Goal: Task Accomplishment & Management: Manage account settings

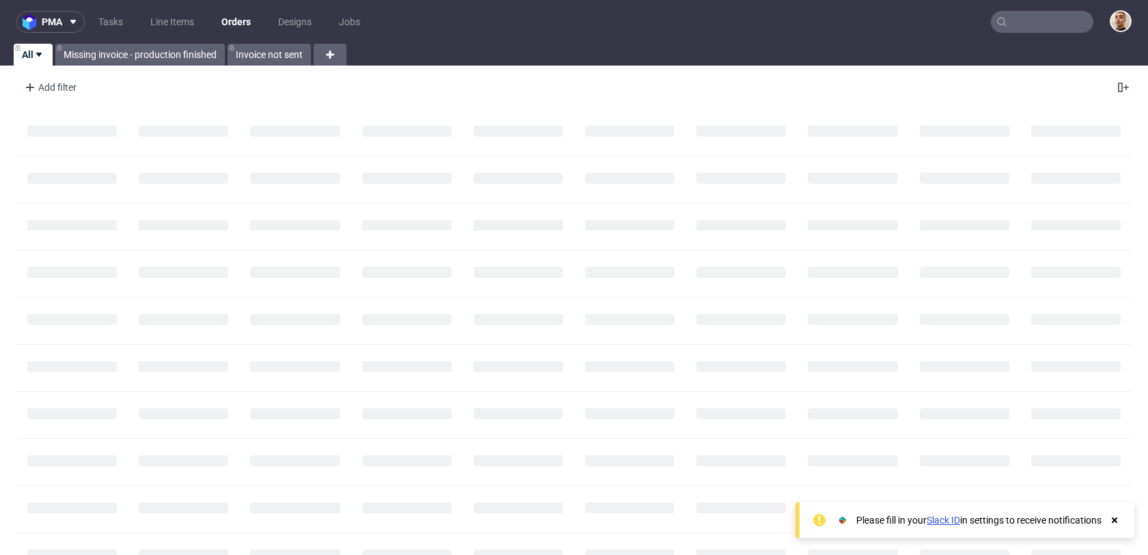
click at [1006, 33] on nav "pma Tasks Line Items Orders Designs Jobs" at bounding box center [574, 22] width 1148 height 44
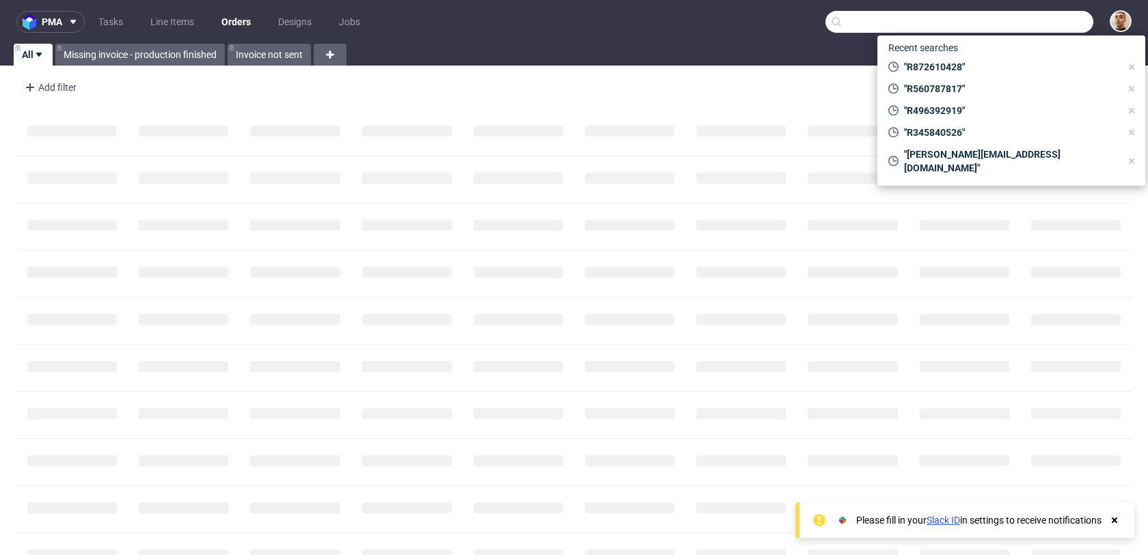
click at [1017, 30] on input "text" at bounding box center [959, 22] width 268 height 22
paste input "R345840526"
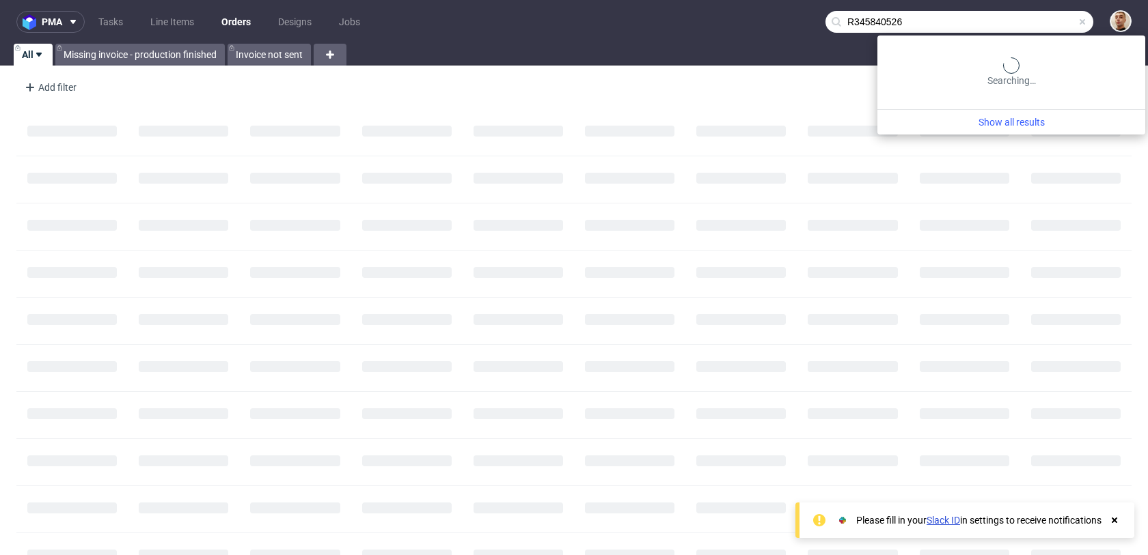
type input "R345840526"
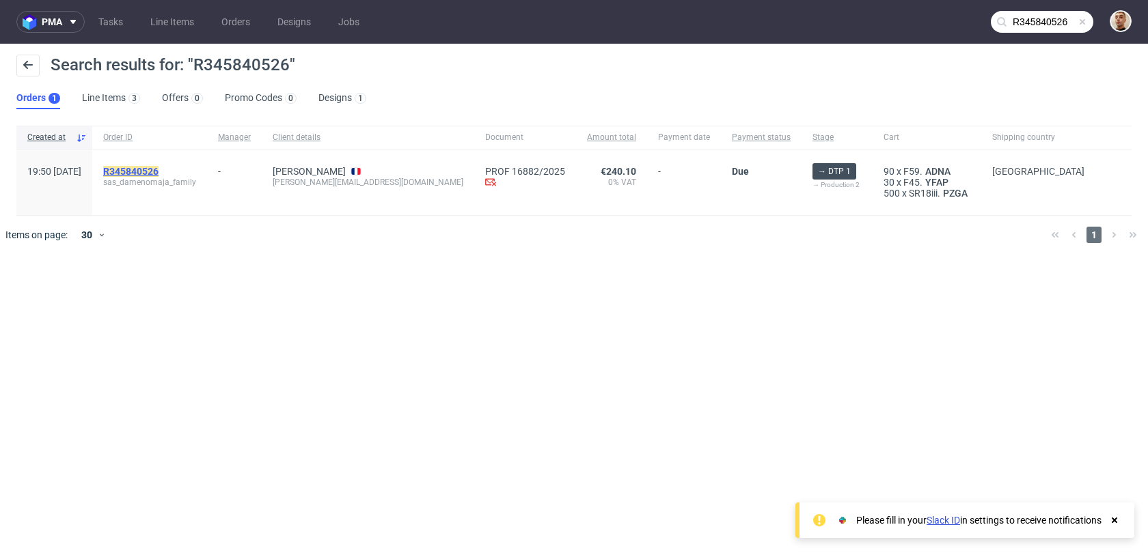
click at [159, 169] on mark "R345840526" at bounding box center [130, 171] width 55 height 11
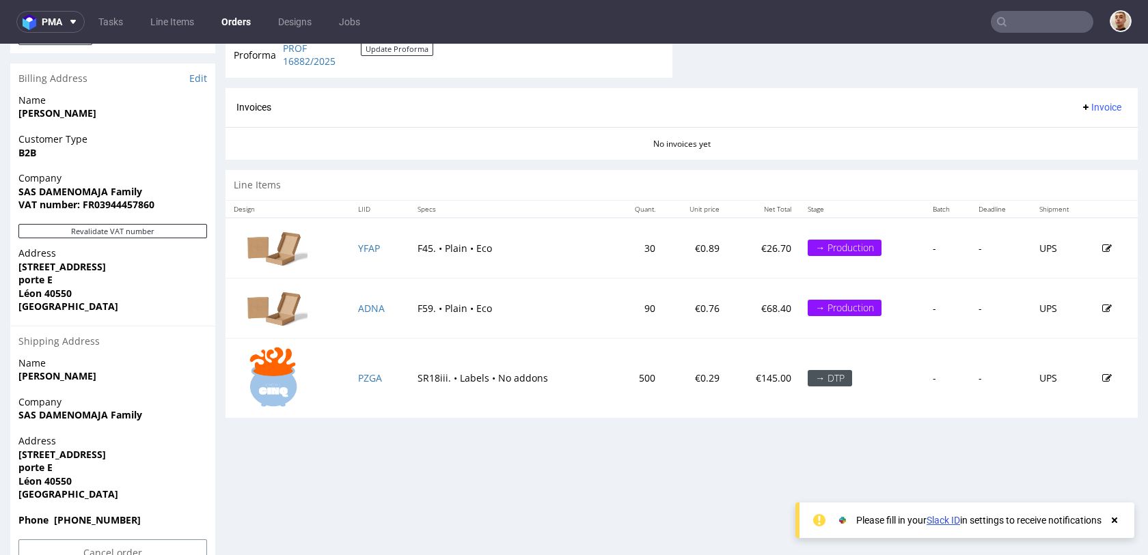
scroll to position [596, 0]
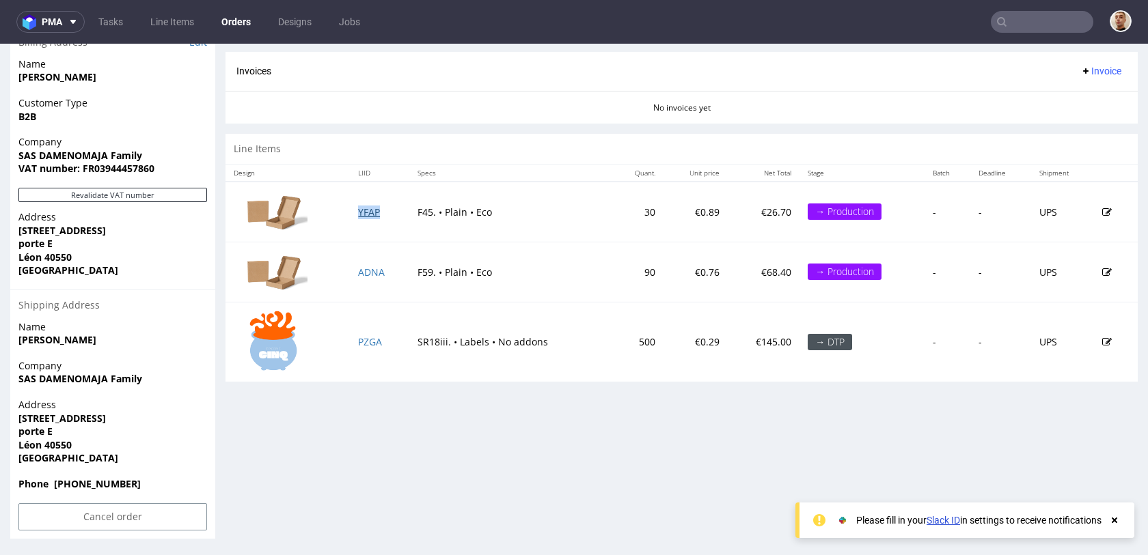
click at [372, 213] on link "YFAP" at bounding box center [369, 212] width 22 height 13
click at [366, 278] on td "ADNA" at bounding box center [379, 272] width 59 height 60
click at [366, 274] on link "ADNA" at bounding box center [371, 272] width 27 height 13
click at [372, 338] on link "PZGA" at bounding box center [370, 341] width 24 height 13
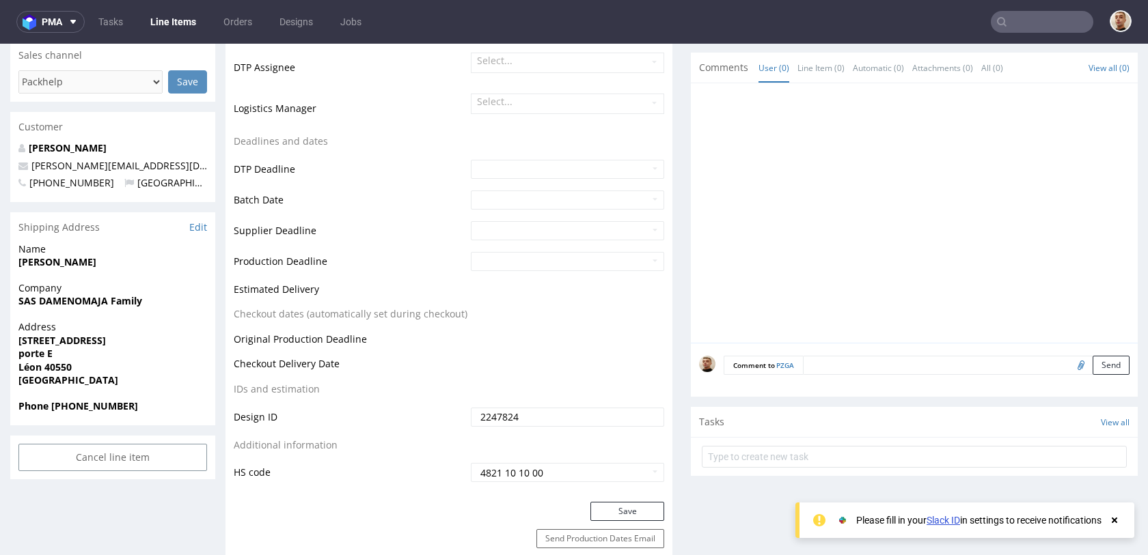
scroll to position [454, 0]
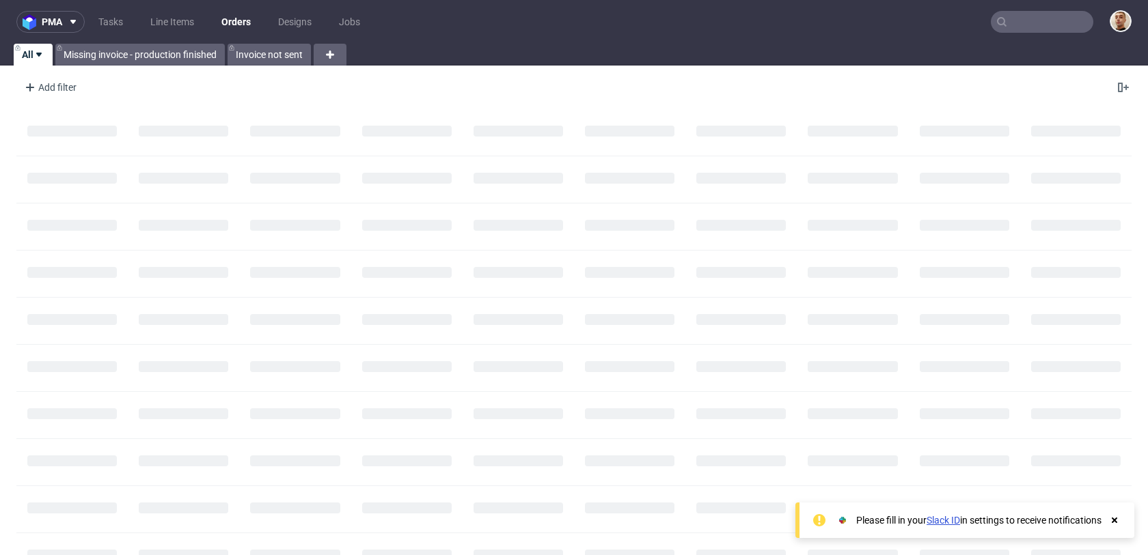
click at [1007, 16] on input "text" at bounding box center [1042, 22] width 102 height 22
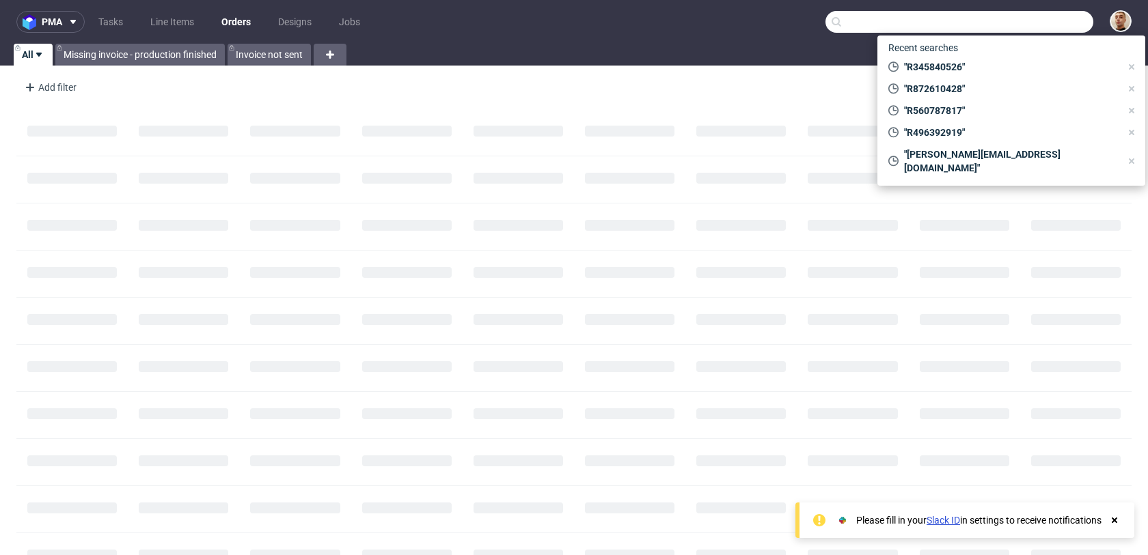
paste input "R553456622"
type input "R553456622"
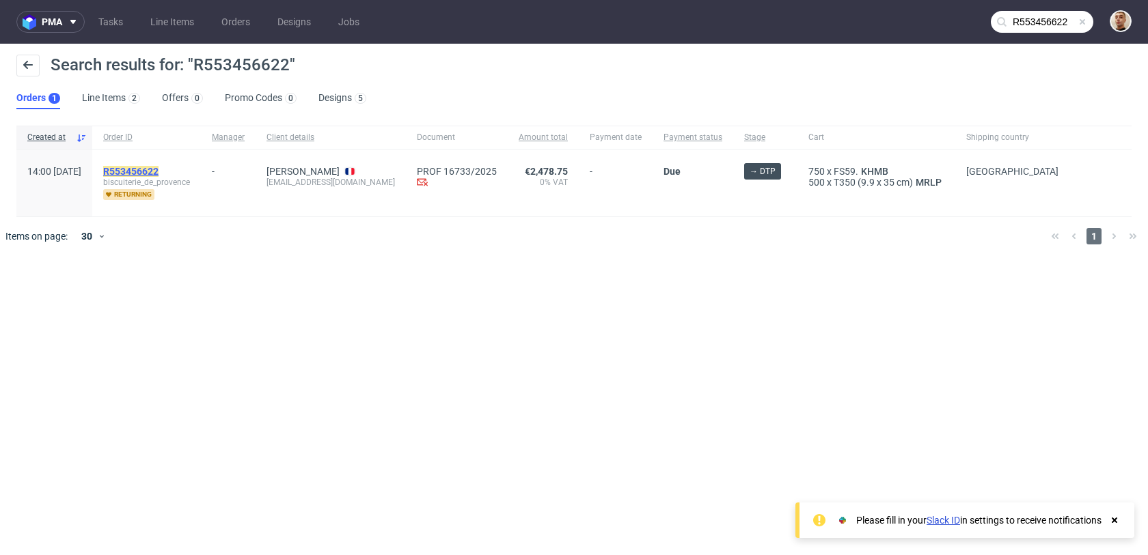
click at [159, 166] on mark "R553456622" at bounding box center [130, 171] width 55 height 11
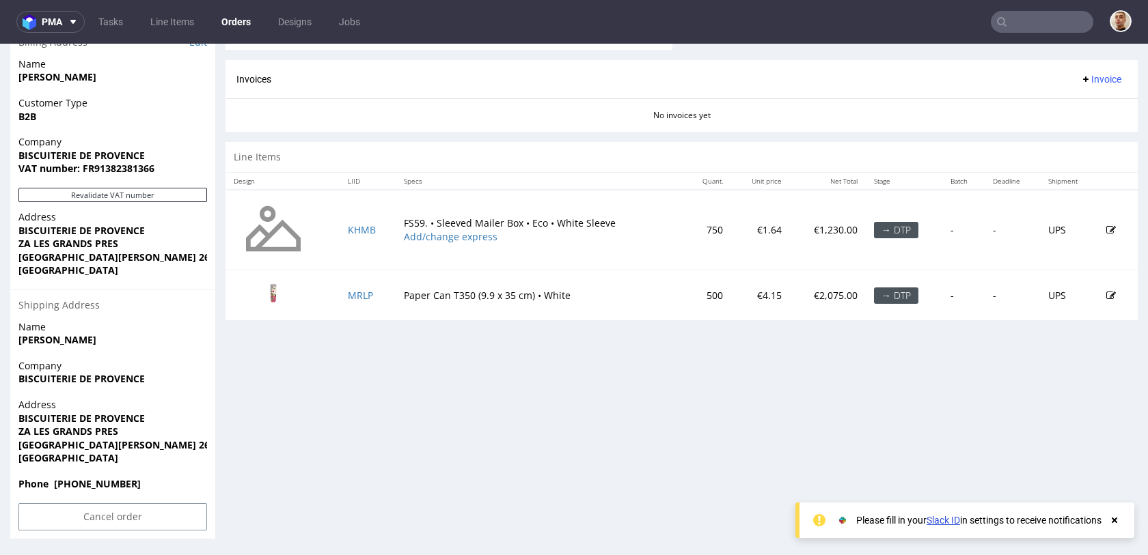
scroll to position [3, 0]
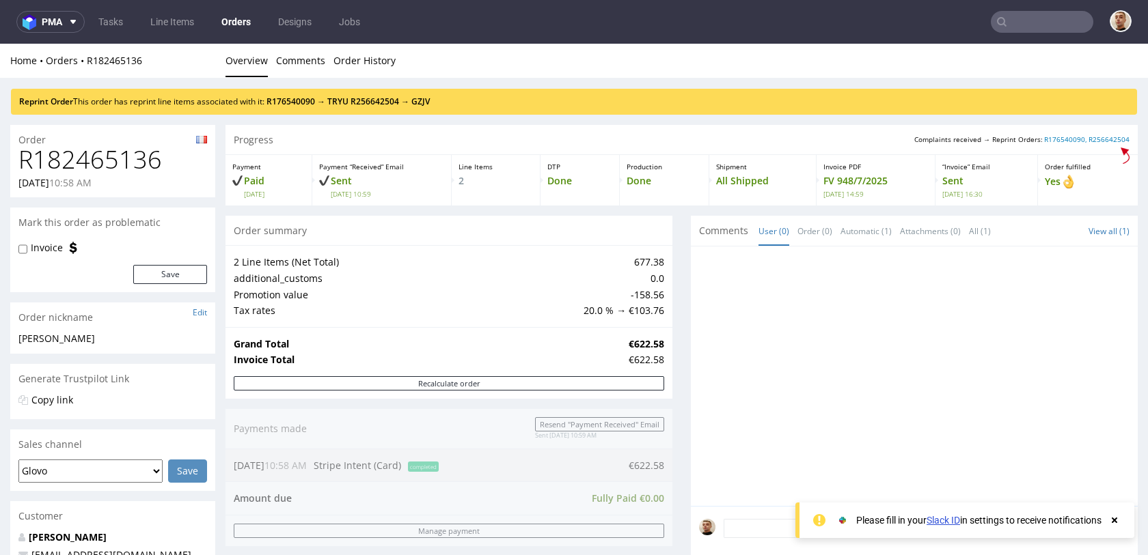
click at [96, 148] on h1 "R182465136" at bounding box center [112, 159] width 189 height 27
copy h1 "R182465136"
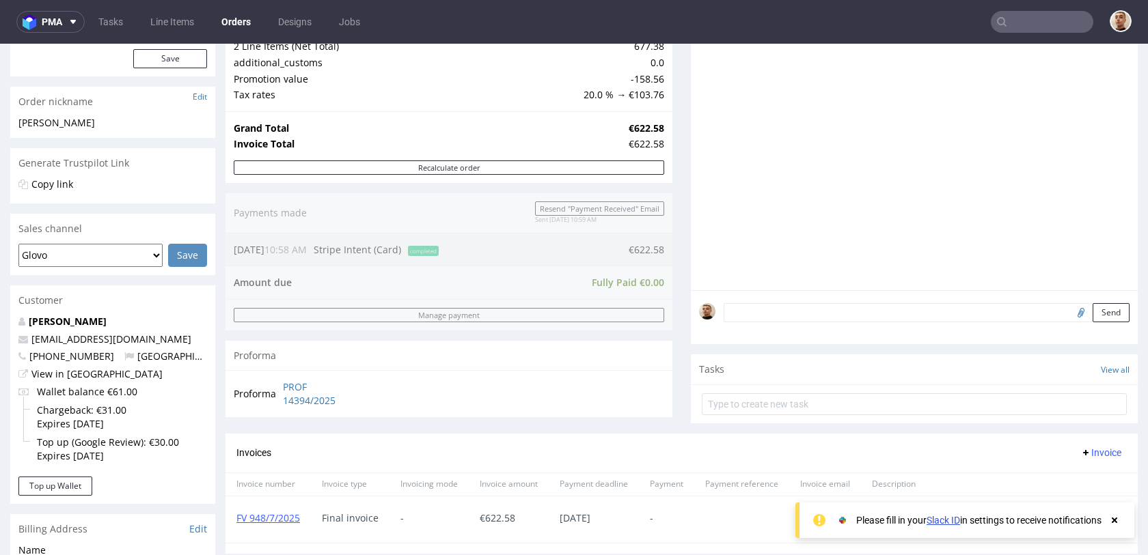
scroll to position [667, 0]
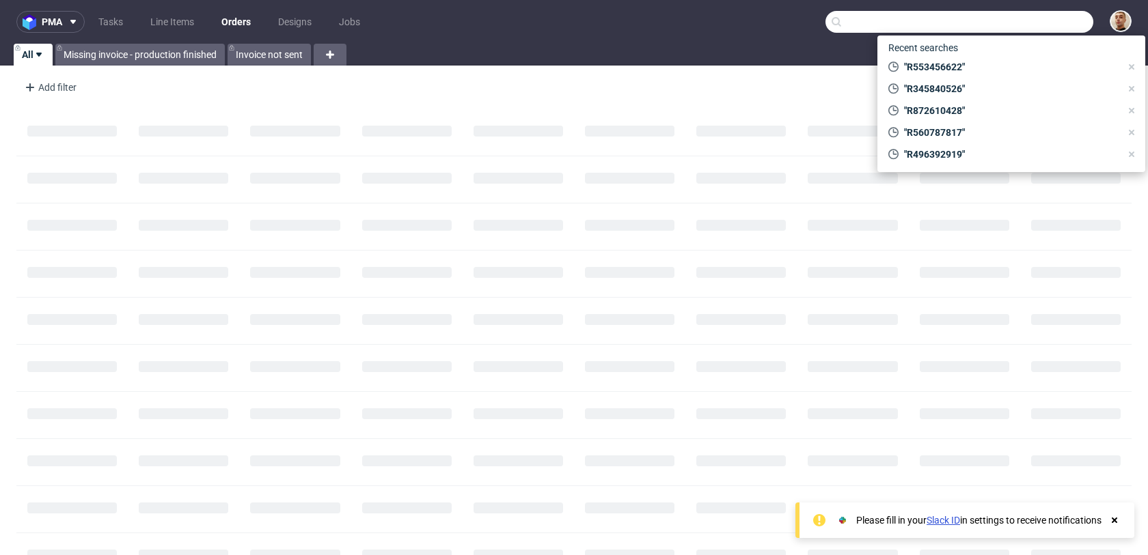
click at [1030, 23] on input "text" at bounding box center [959, 22] width 268 height 22
paste input "R011143254"
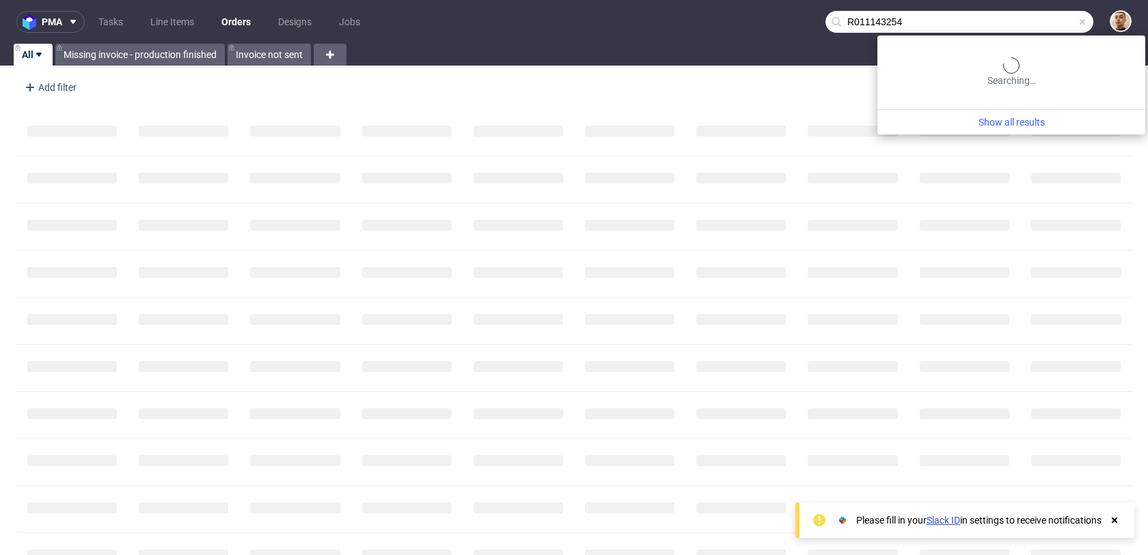
type input "R011143254"
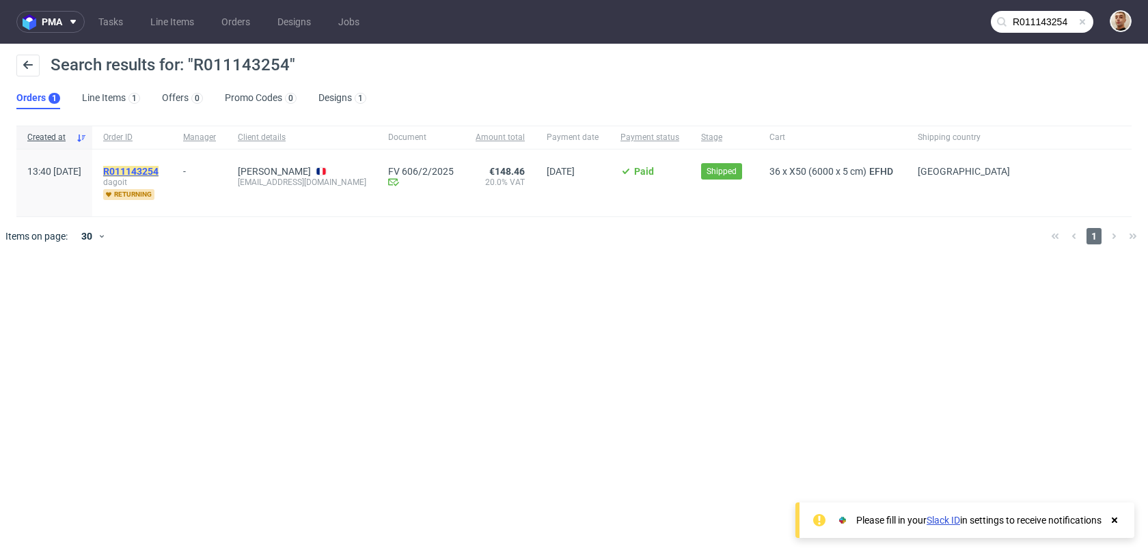
click at [159, 171] on mark "R011143254" at bounding box center [130, 171] width 55 height 11
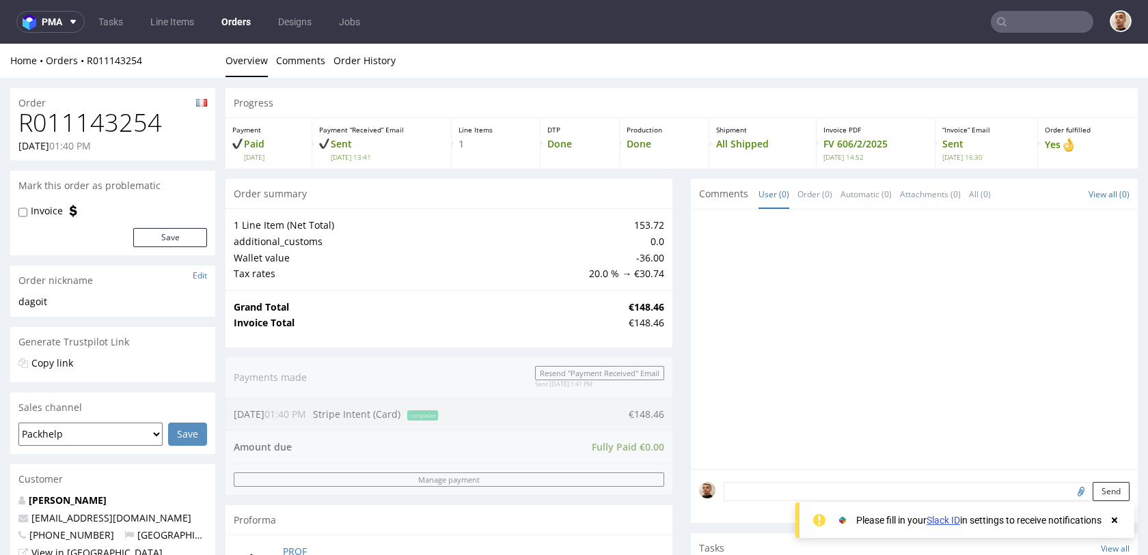
scroll to position [533, 0]
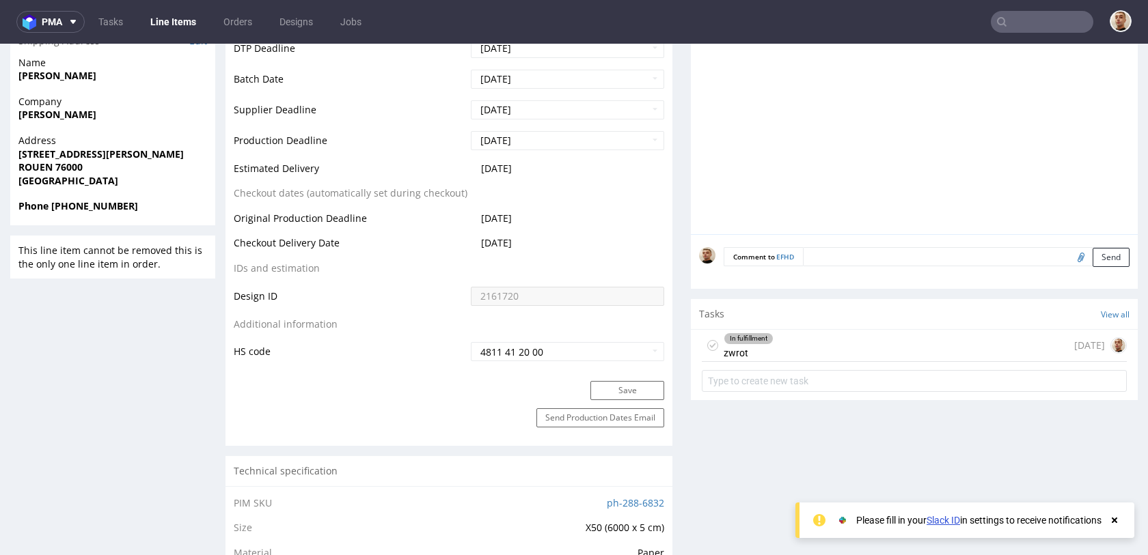
scroll to position [634, 0]
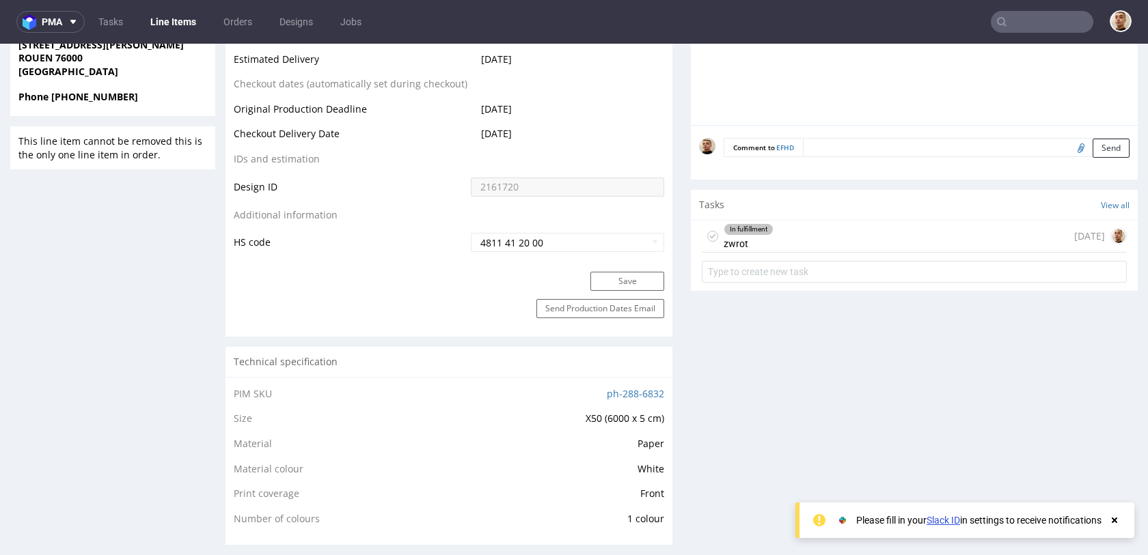
click at [796, 239] on div "In fulfillment zwrot 5 months ago" at bounding box center [914, 237] width 425 height 32
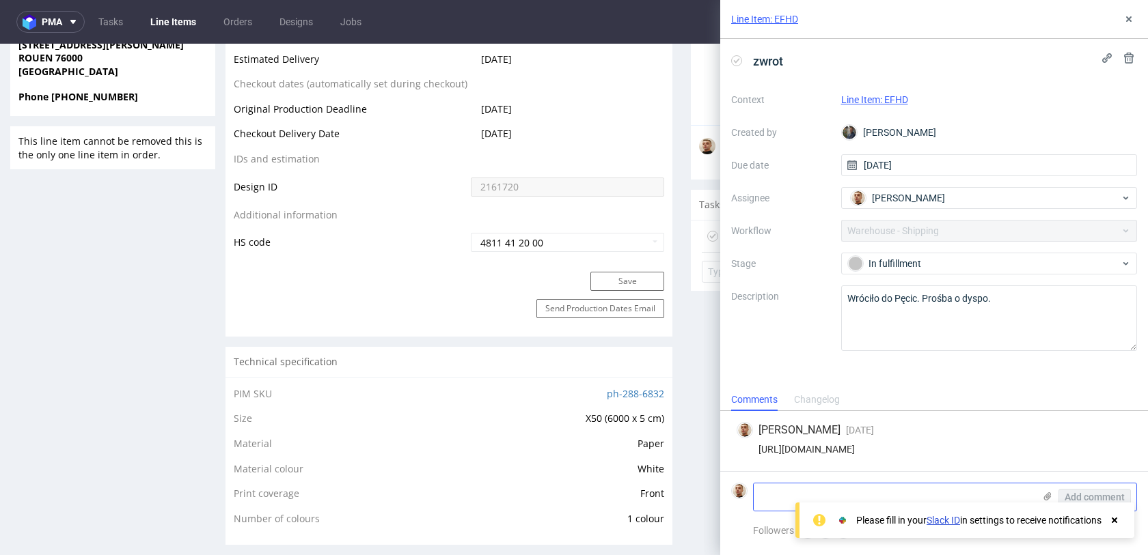
click at [781, 498] on textarea at bounding box center [894, 497] width 280 height 27
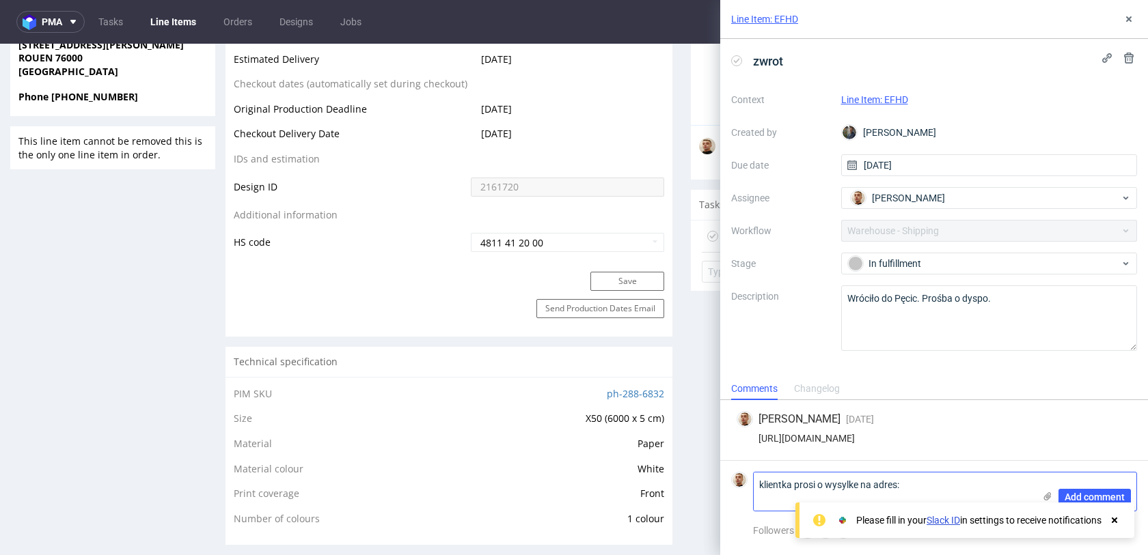
paste textarea "Marie-Laure Dagoit 6, villa Saint-Jacques 75014 PARIS 0633485422 Code porte 280…"
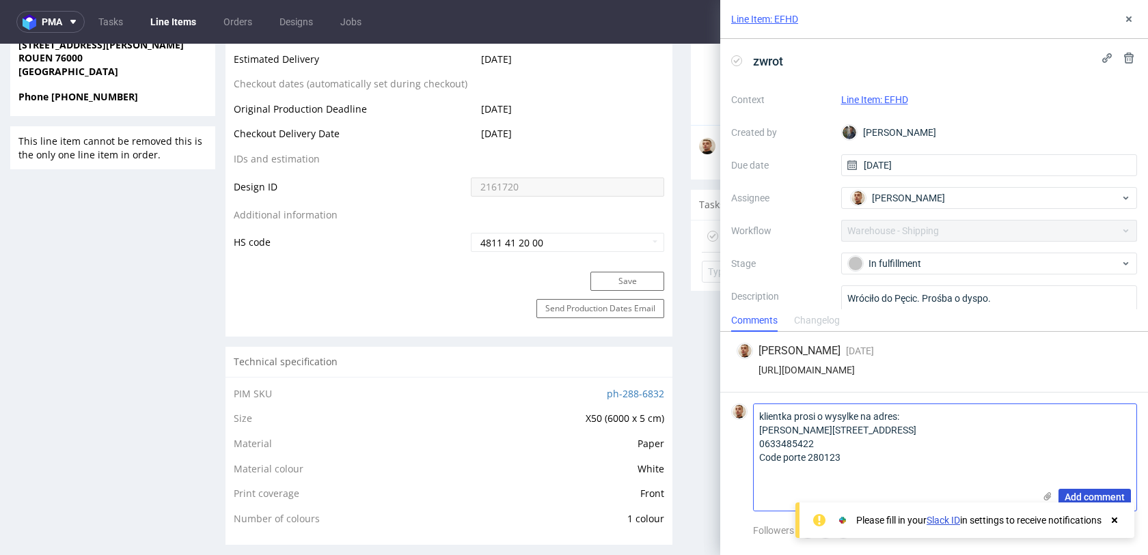
type textarea "klientka prosi o wysylke na adres: Marie-Laure Dagoit 6, villa Saint-Jacques 75…"
click at [1075, 495] on span "Add comment" at bounding box center [1095, 498] width 60 height 10
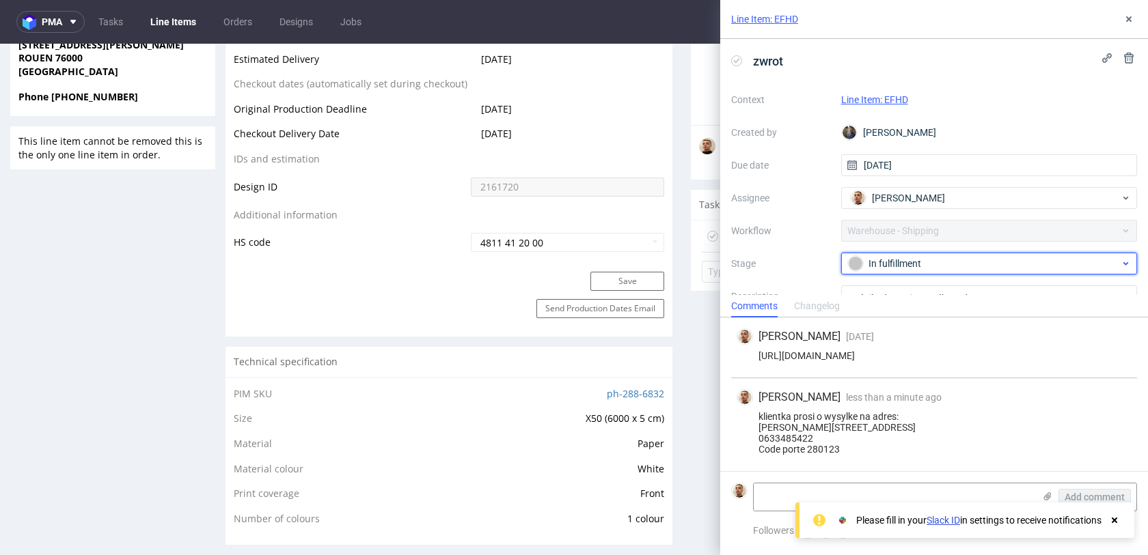
click at [926, 260] on div "In fulfillment" at bounding box center [984, 263] width 272 height 15
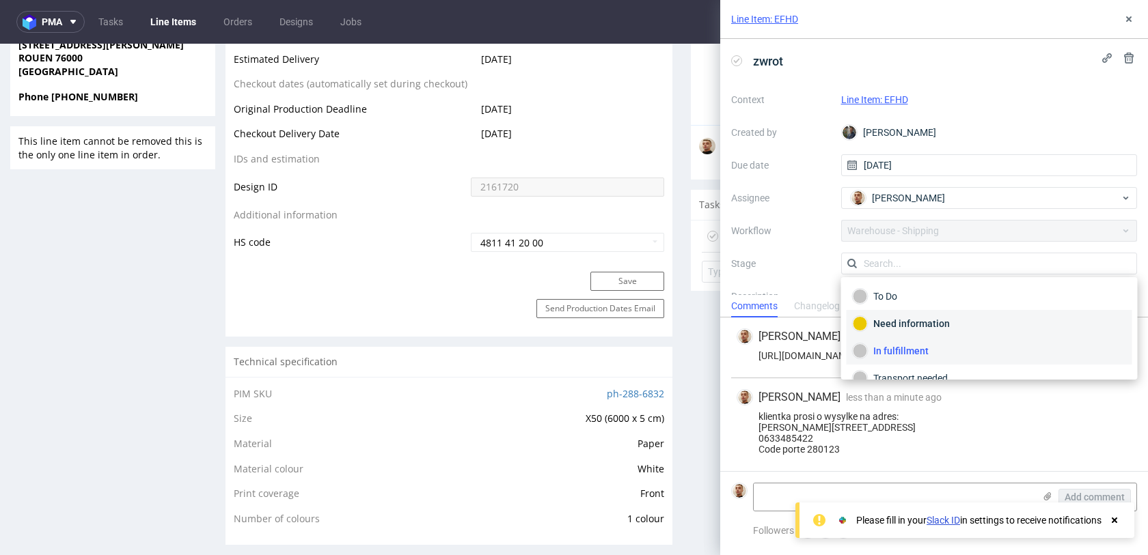
scroll to position [72, 0]
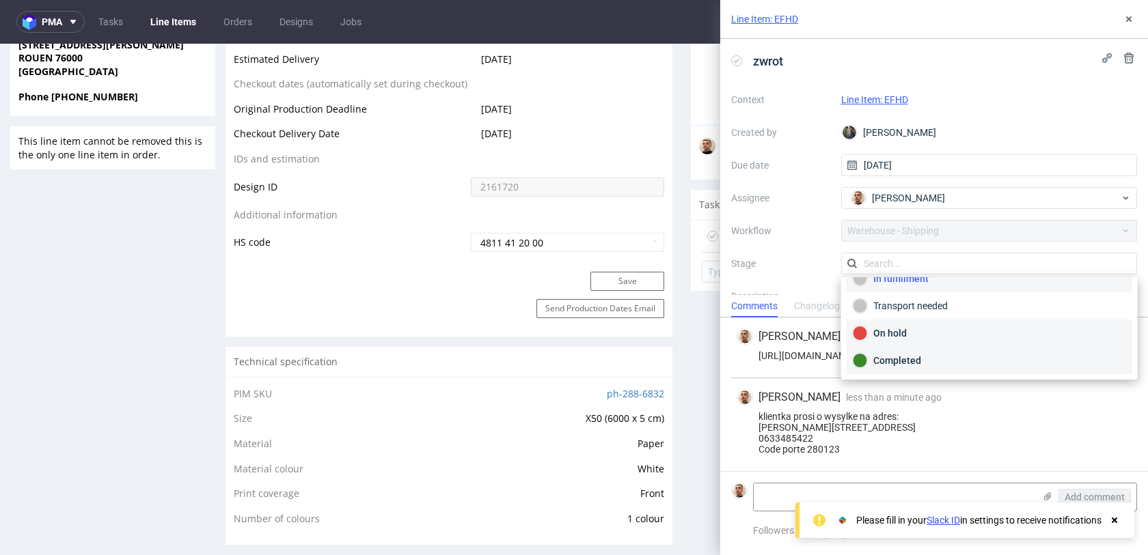
drag, startPoint x: 909, startPoint y: 354, endPoint x: 913, endPoint y: 333, distance: 20.9
click at [913, 334] on div "To Do Need information In fulfillment Transport needed On hold Completed" at bounding box center [990, 292] width 286 height 164
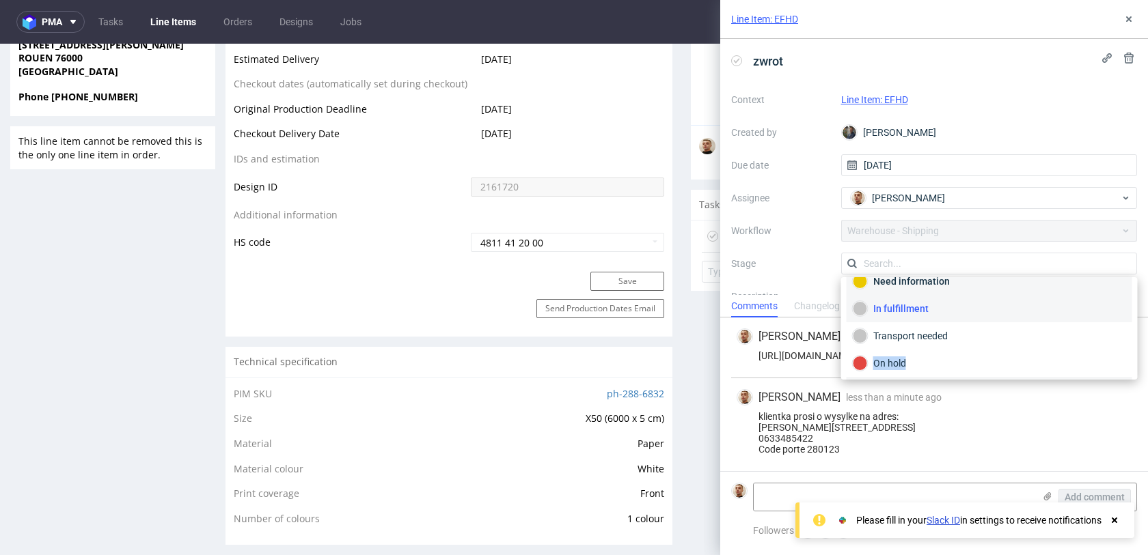
scroll to position [13, 0]
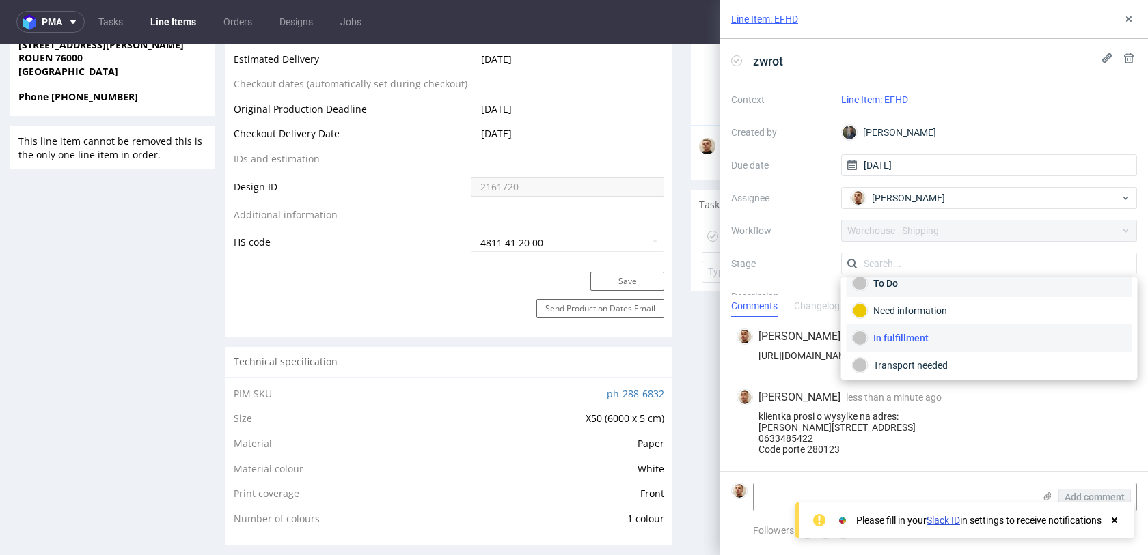
click at [901, 290] on div "To Do" at bounding box center [989, 283] width 273 height 15
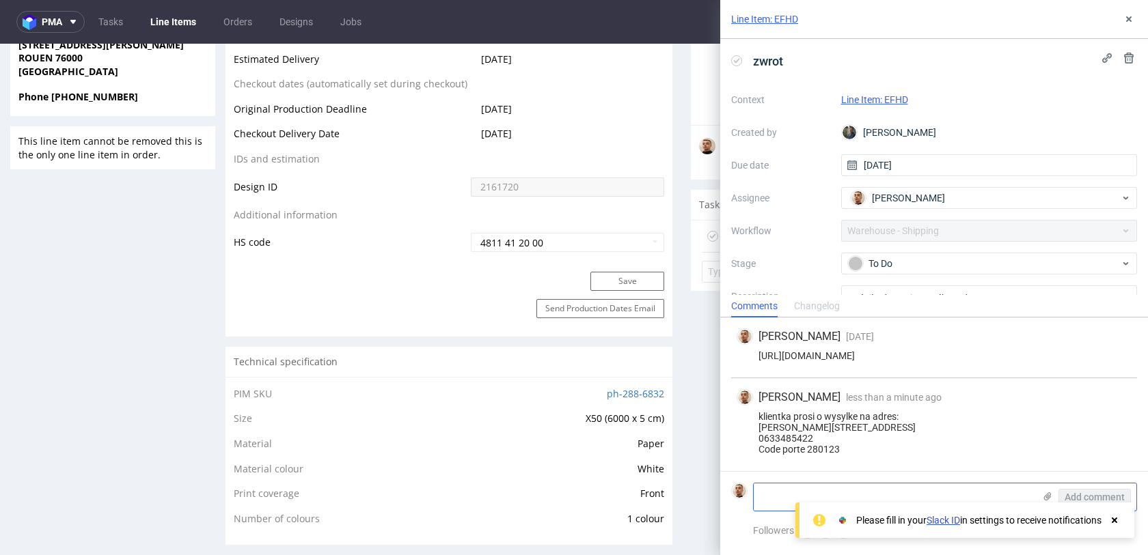
click at [781, 494] on textarea at bounding box center [894, 497] width 280 height 27
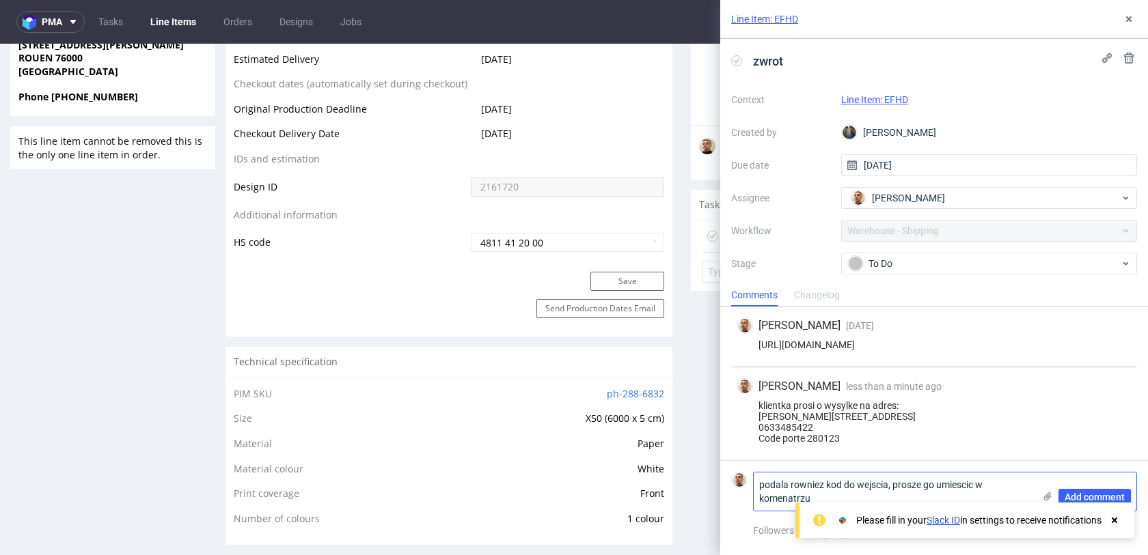
scroll to position [0, 0]
type textarea "podala rowniez kod do wejscia, prosze go umiescic w komenatrzu dla kuriera"
click at [1121, 502] on span "Add comment" at bounding box center [1095, 498] width 60 height 10
